Goal: Transaction & Acquisition: Download file/media

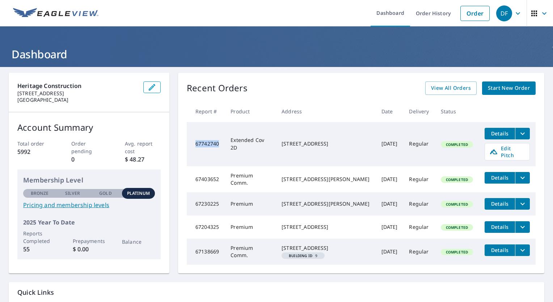
drag, startPoint x: 221, startPoint y: 143, endPoint x: 193, endPoint y: 139, distance: 27.8
click at [193, 139] on td "67742740" at bounding box center [206, 144] width 38 height 44
copy td "67742740"
click at [519, 135] on icon "filesDropdownBtn-67742740" at bounding box center [522, 133] width 9 height 9
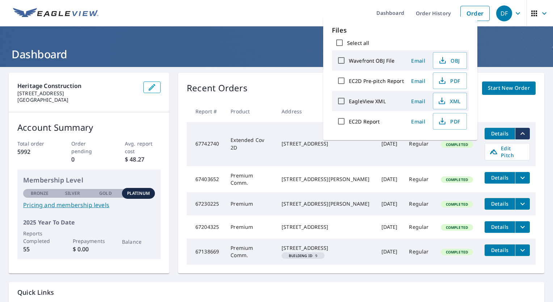
click at [313, 151] on td "[STREET_ADDRESS]" at bounding box center [325, 144] width 99 height 44
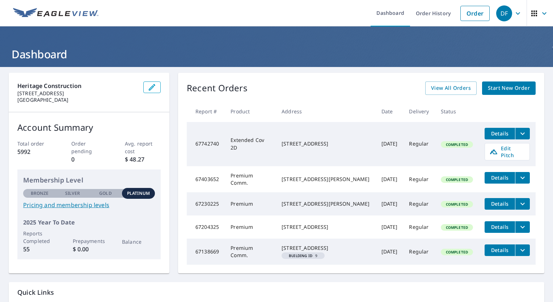
click at [451, 145] on td "Completed" at bounding box center [457, 144] width 44 height 44
click at [491, 132] on span "Details" at bounding box center [500, 133] width 22 height 7
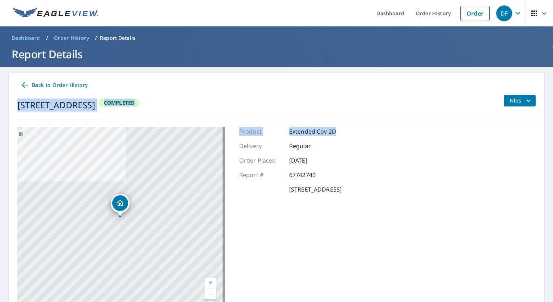
drag, startPoint x: 546, startPoint y: 89, endPoint x: 548, endPoint y: 137, distance: 47.8
click at [548, 137] on div "Dashboard Order History Order DF Dashboard / Order History / Report Details Rep…" at bounding box center [276, 151] width 553 height 302
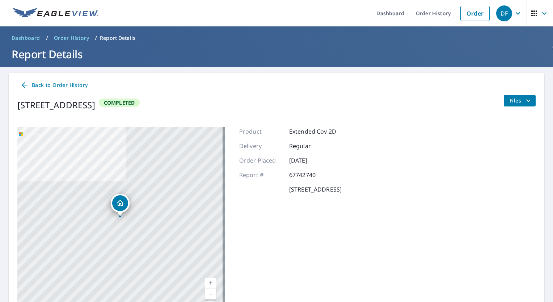
drag, startPoint x: 548, startPoint y: 137, endPoint x: 469, endPoint y: 164, distance: 83.7
click at [469, 164] on div "6519 Twin Creek Holllow Austin, TX 78750 Aerial Road A standard road map Aerial…" at bounding box center [276, 217] width 535 height 192
click at [76, 37] on span "Order History" at bounding box center [71, 37] width 35 height 7
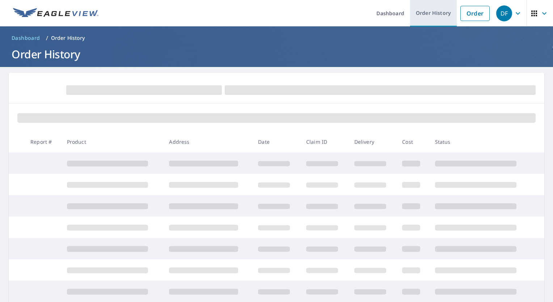
click at [433, 7] on link "Order History" at bounding box center [433, 13] width 47 height 26
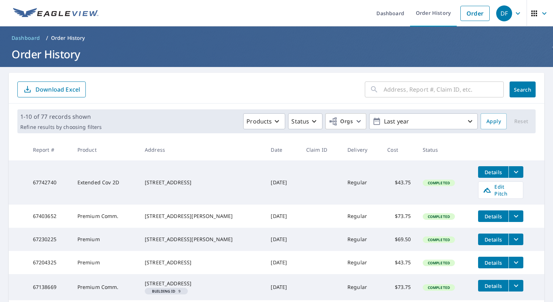
click at [482, 171] on span "Details" at bounding box center [493, 172] width 22 height 7
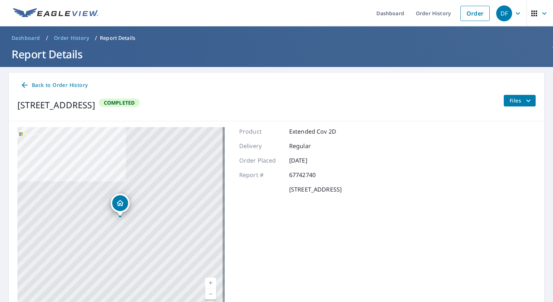
click at [524, 105] on icon "filesDropdownBtn-67742740" at bounding box center [528, 100] width 9 height 9
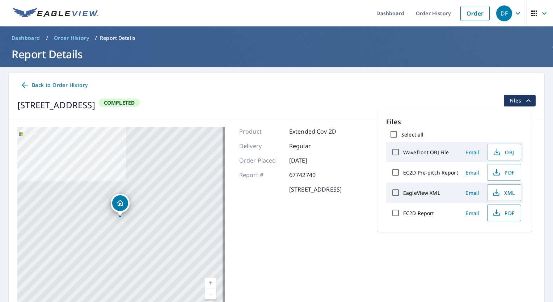
click at [499, 219] on button "PDF" at bounding box center [504, 212] width 34 height 17
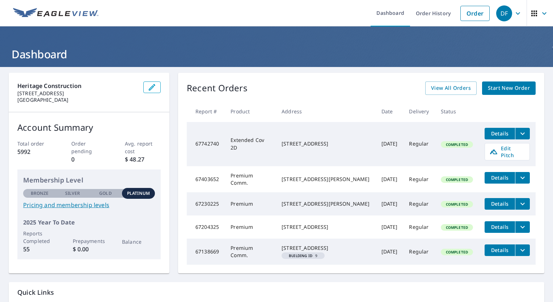
click at [518, 130] on icon "filesDropdownBtn-67742740" at bounding box center [522, 133] width 9 height 9
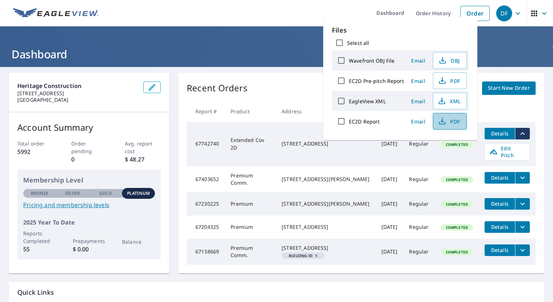
click at [454, 120] on span "PDF" at bounding box center [448, 121] width 23 height 9
click at [446, 83] on span "PDF" at bounding box center [448, 80] width 23 height 9
